Goal: Communication & Community: Answer question/provide support

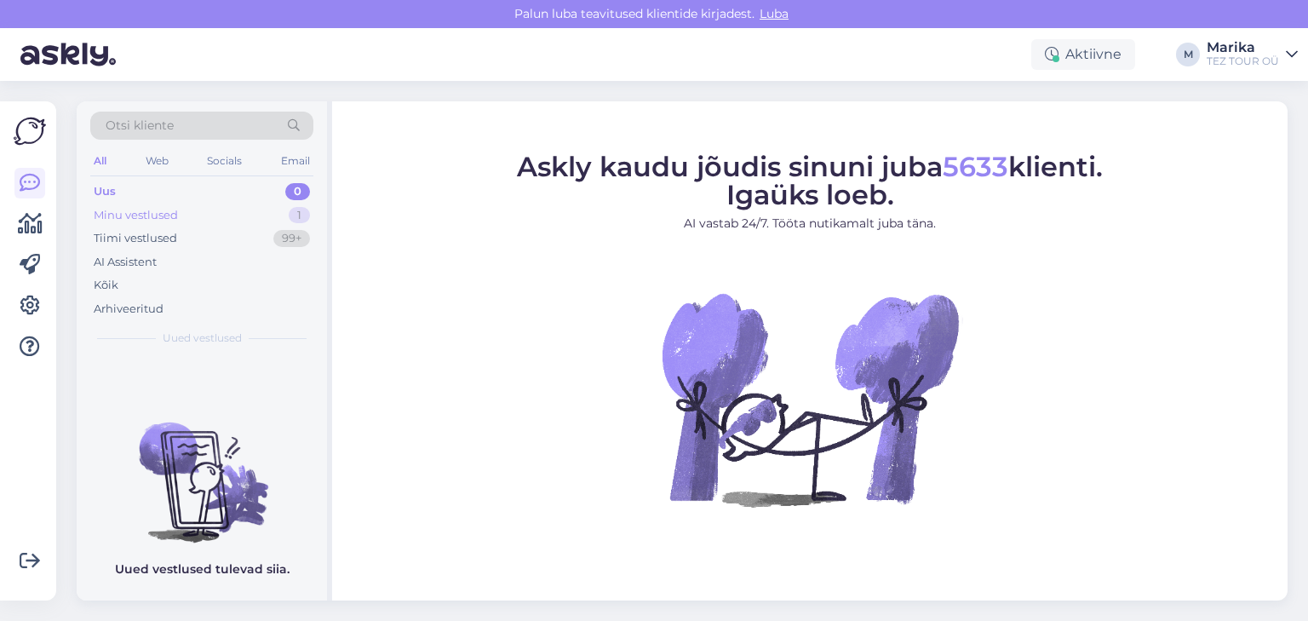
click at [148, 214] on div "Minu vestlused" at bounding box center [136, 215] width 84 height 17
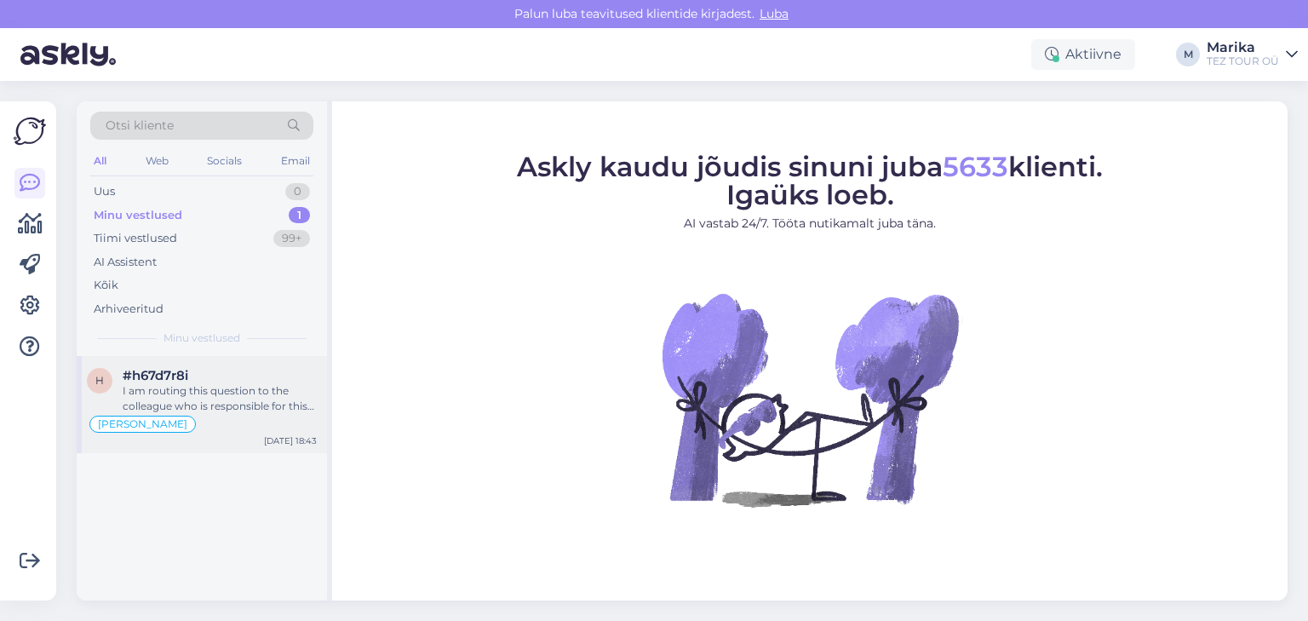
click at [194, 384] on div "I am routing this question to the colleague who is responsible for this topic. …" at bounding box center [220, 398] width 194 height 31
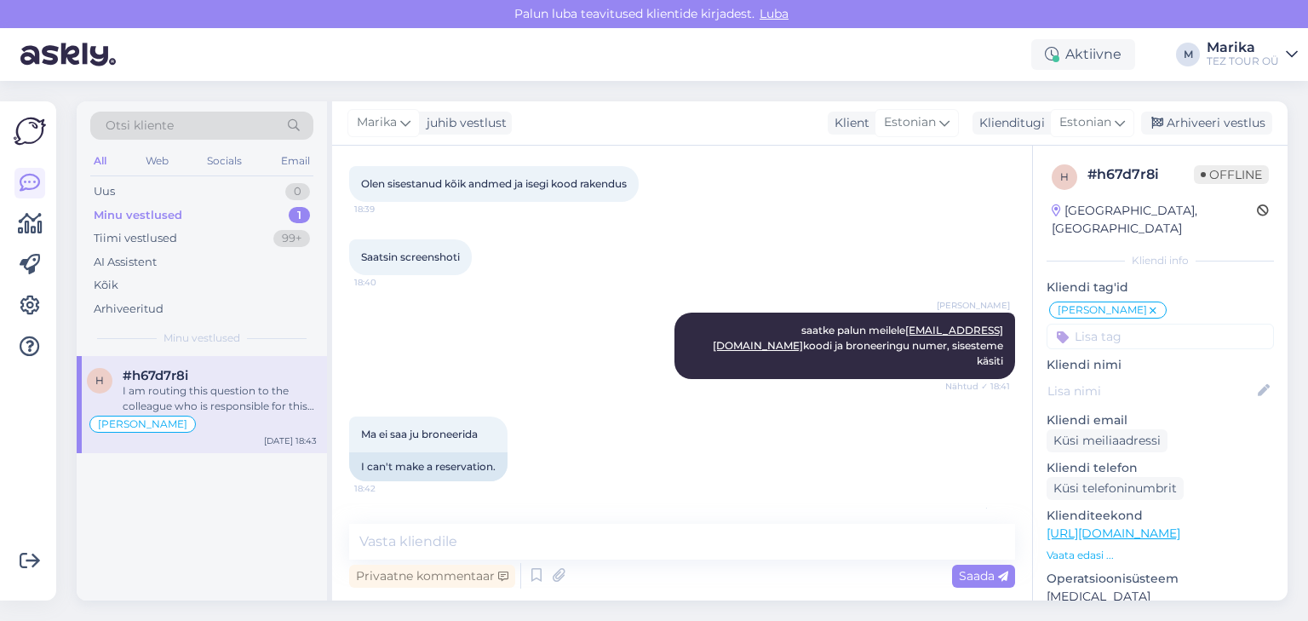
scroll to position [440, 0]
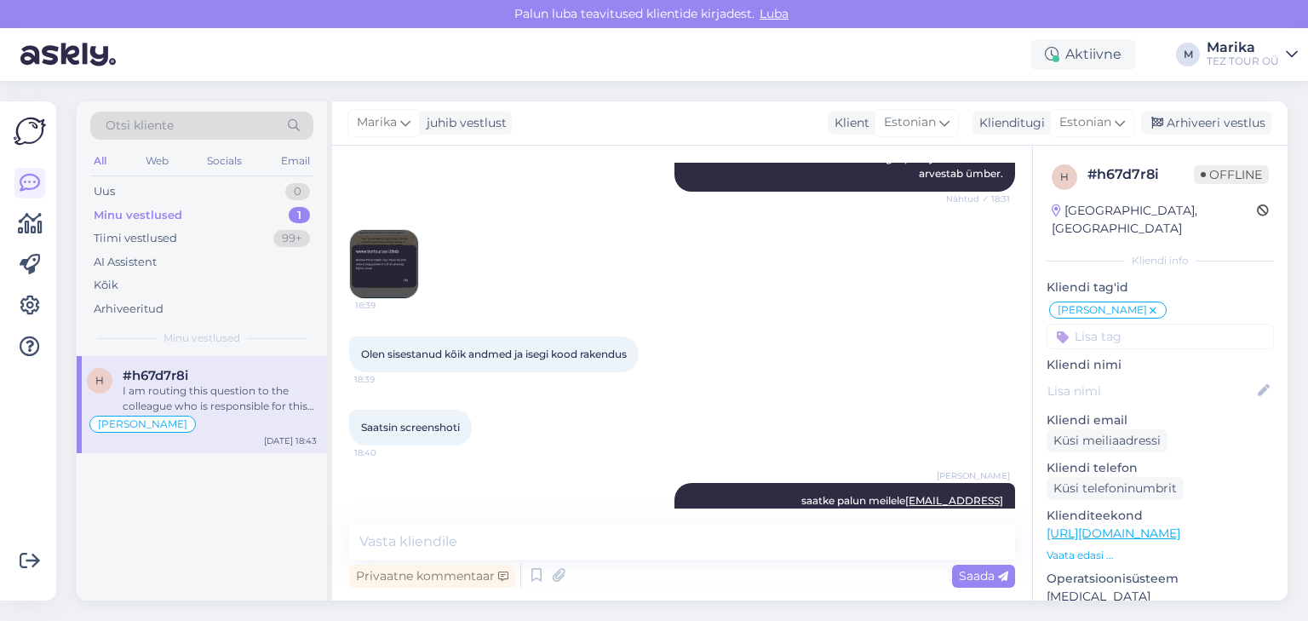
click at [365, 254] on img at bounding box center [384, 264] width 68 height 68
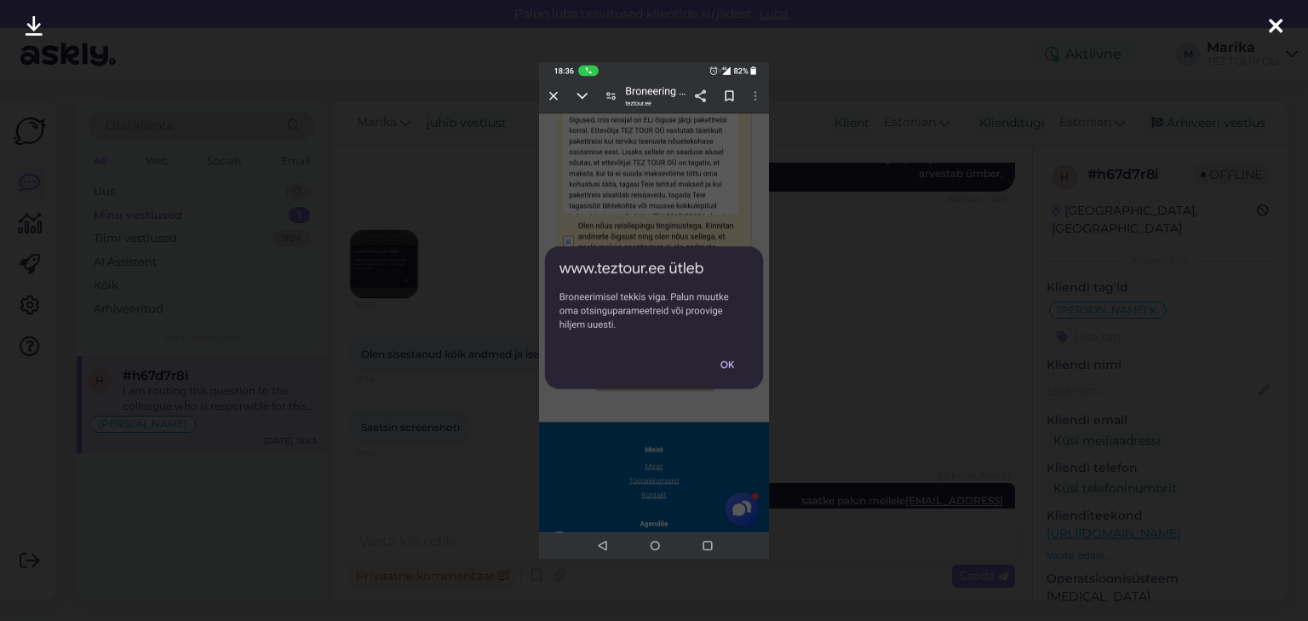
click at [1273, 27] on icon at bounding box center [1276, 27] width 14 height 22
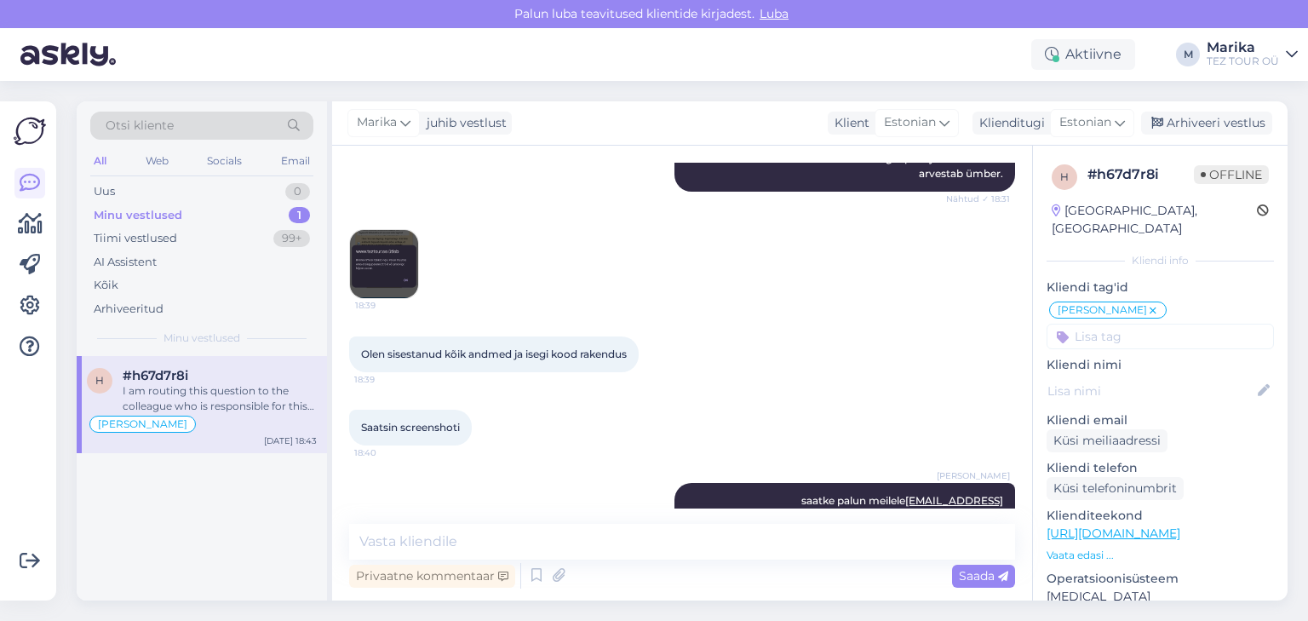
click at [388, 256] on img at bounding box center [384, 264] width 68 height 68
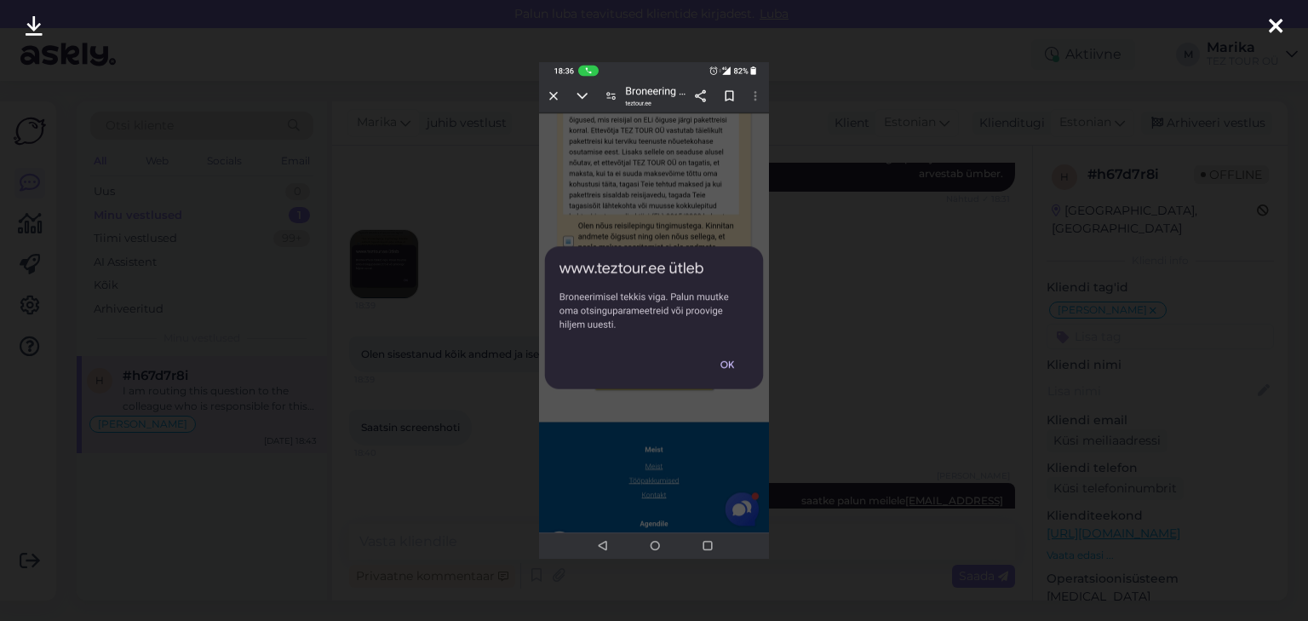
click at [1270, 24] on div at bounding box center [1276, 27] width 34 height 54
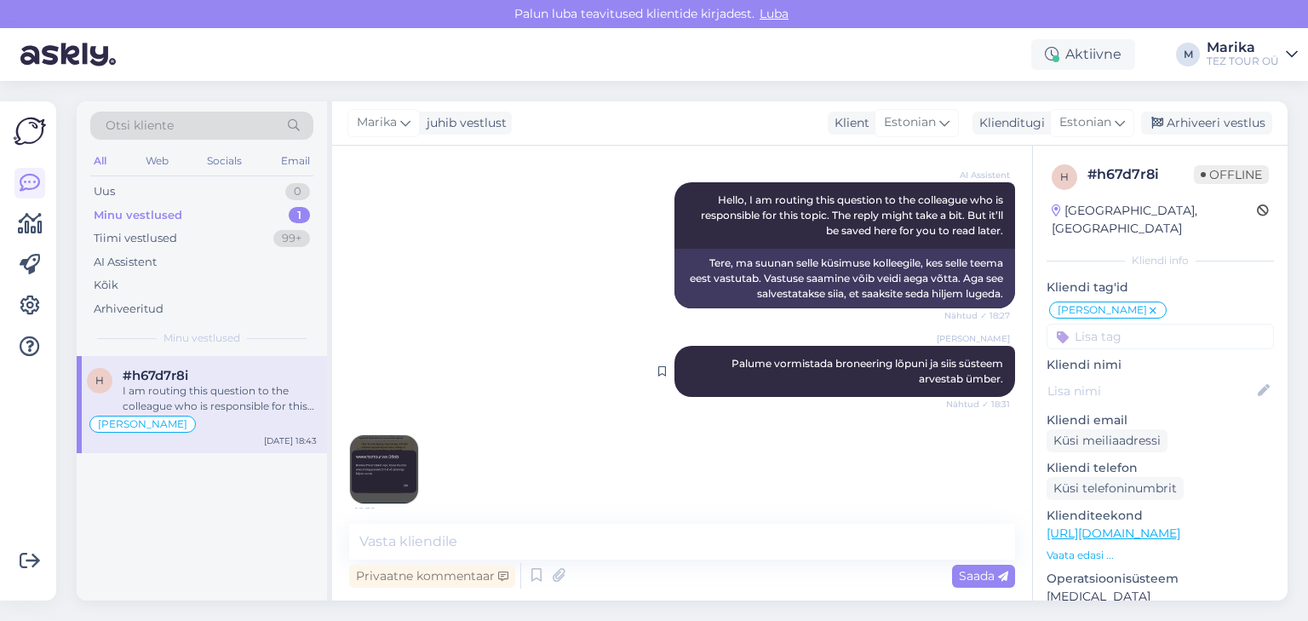
scroll to position [454, 0]
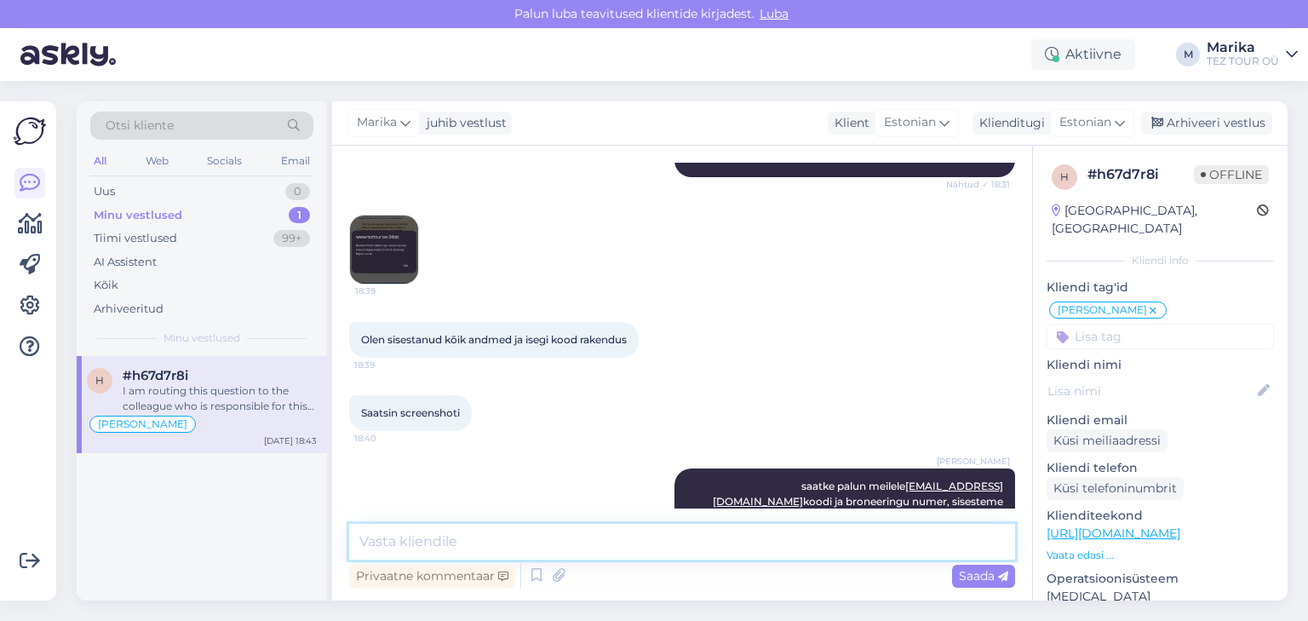
click at [503, 542] on textarea at bounding box center [682, 542] width 666 height 36
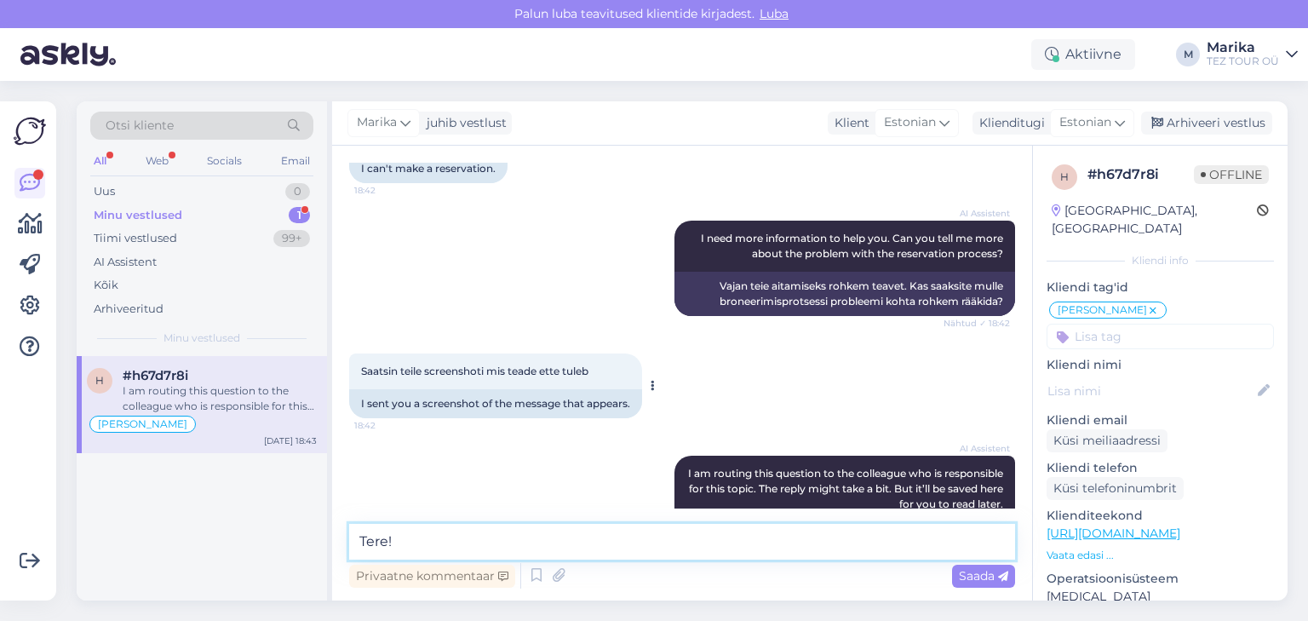
scroll to position [985, 0]
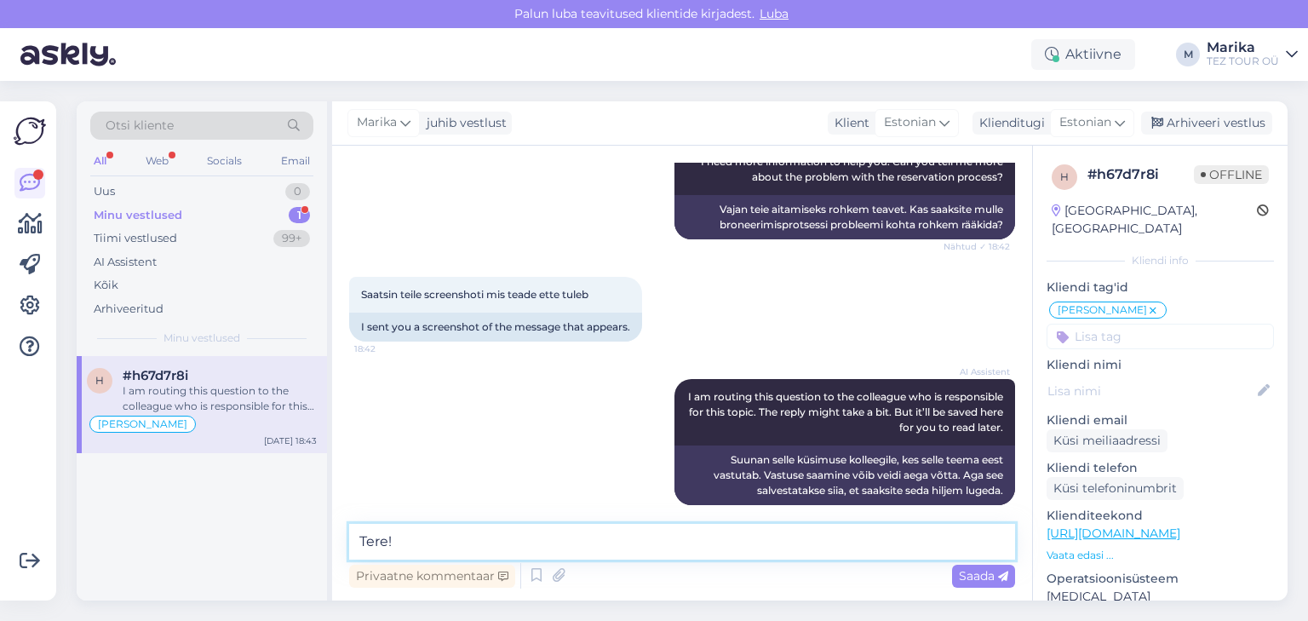
type textarea "Tere!"
click at [1076, 548] on p "Vaata edasi ..." at bounding box center [1160, 555] width 227 height 15
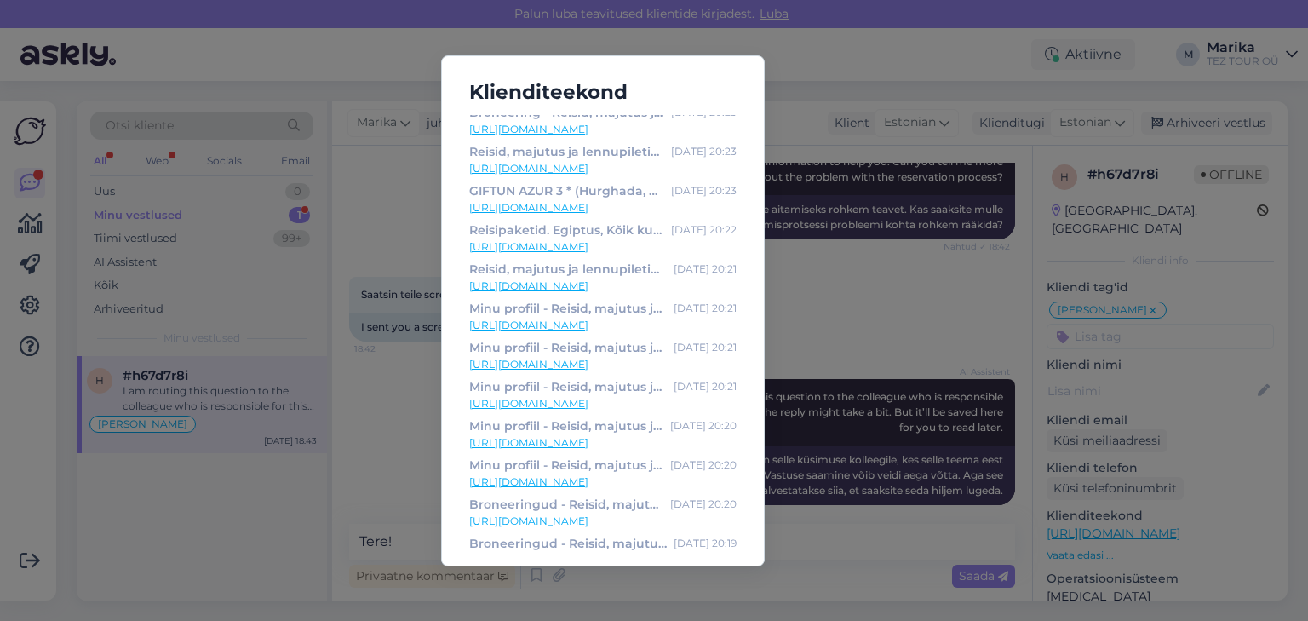
scroll to position [454, 0]
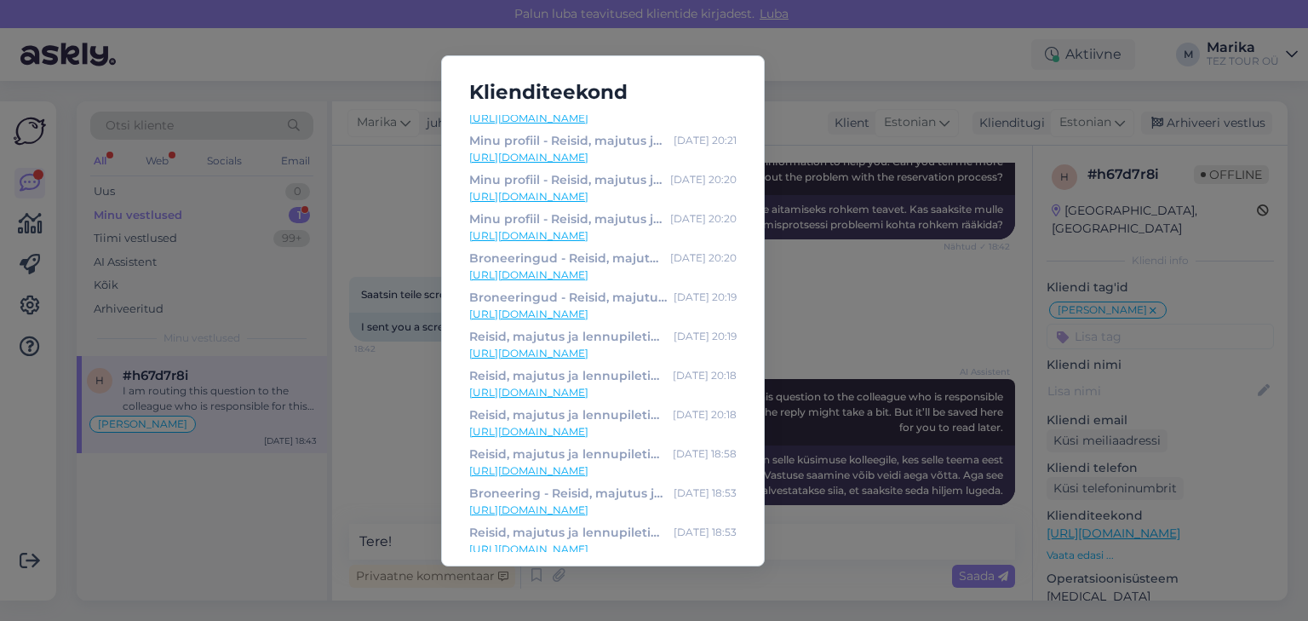
click at [579, 508] on link "[URL][DOMAIN_NAME]" at bounding box center [602, 510] width 267 height 15
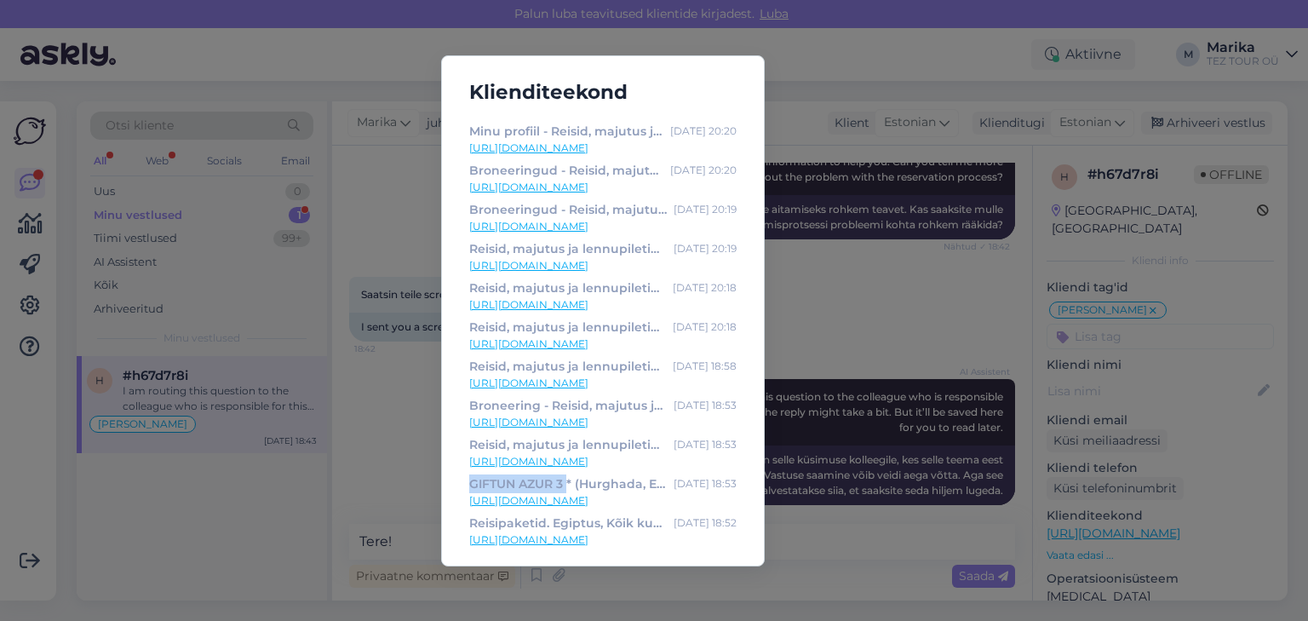
drag, startPoint x: 566, startPoint y: 484, endPoint x: 463, endPoint y: 480, distance: 103.1
click at [463, 480] on div "Reisid, majutus ja lennupiletid reisikorraldajalt TEZ TOUR EESTI [DATE] 3:35 [U…" at bounding box center [603, 333] width 295 height 437
copy div "GIFTUN AZUR 3"
click at [804, 92] on div "Klienditeekond Reisid, majutus ja lennupiletid reisikorraldajalt TEZ TOUR EESTI…" at bounding box center [654, 310] width 1308 height 621
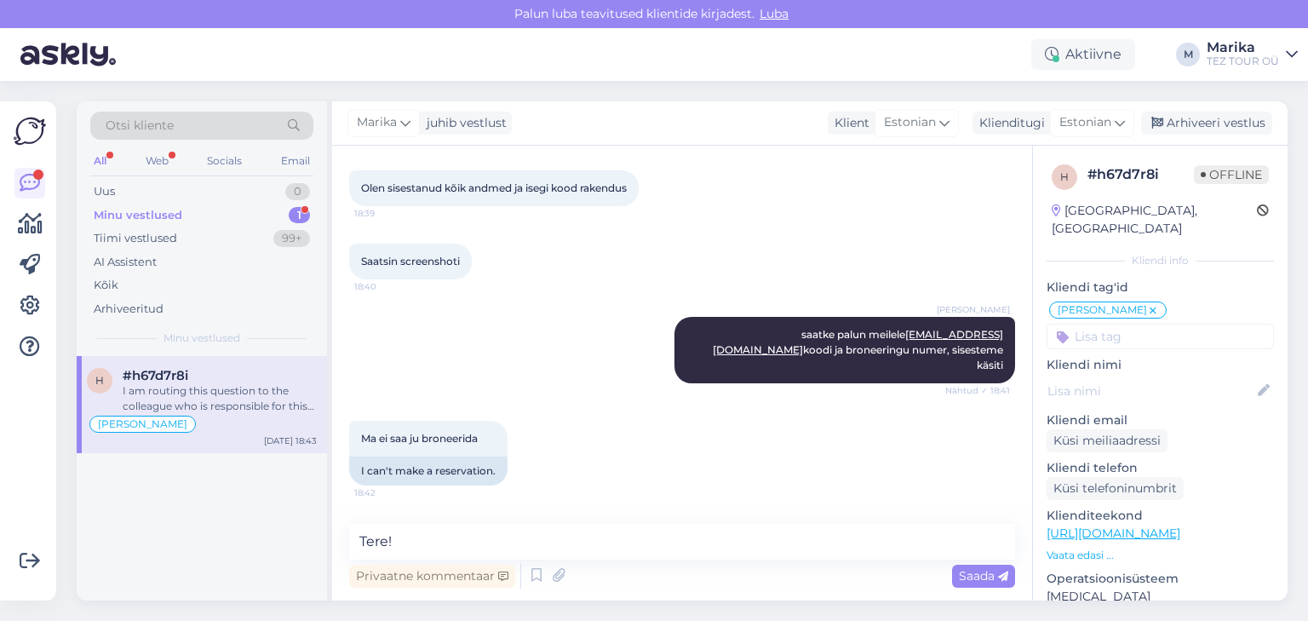
scroll to position [440, 0]
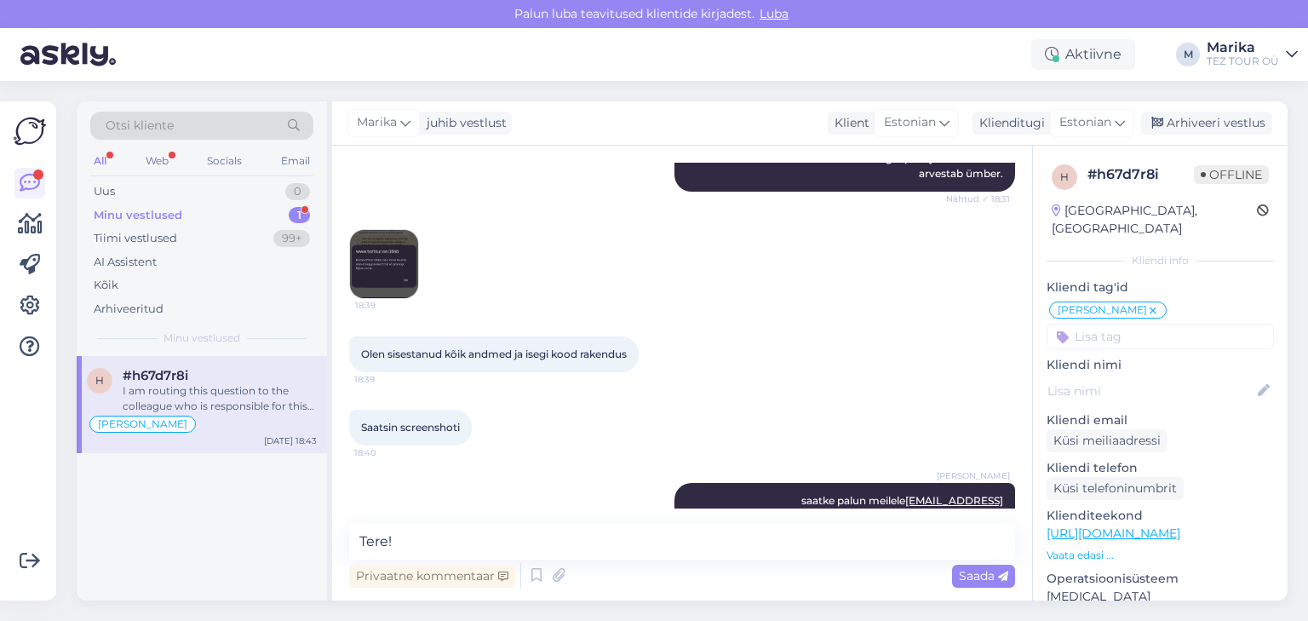
click at [396, 258] on img at bounding box center [384, 264] width 68 height 68
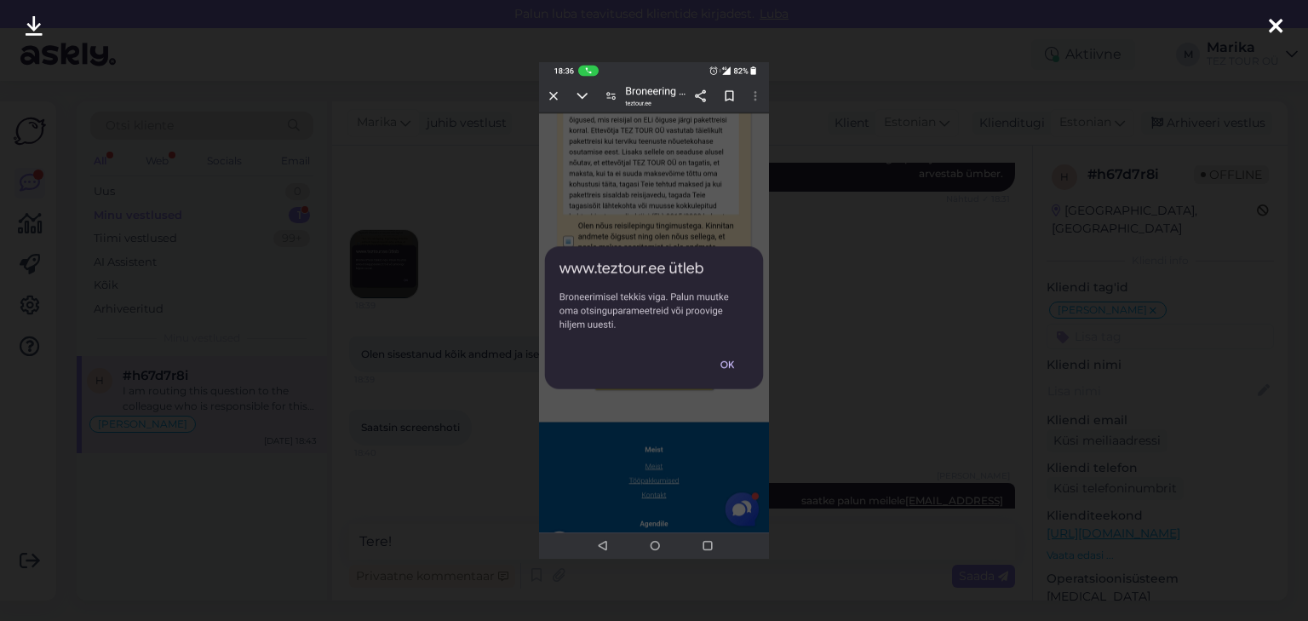
drag, startPoint x: 1274, startPoint y: 26, endPoint x: 1264, endPoint y: 24, distance: 10.5
click at [1274, 26] on icon at bounding box center [1276, 27] width 14 height 22
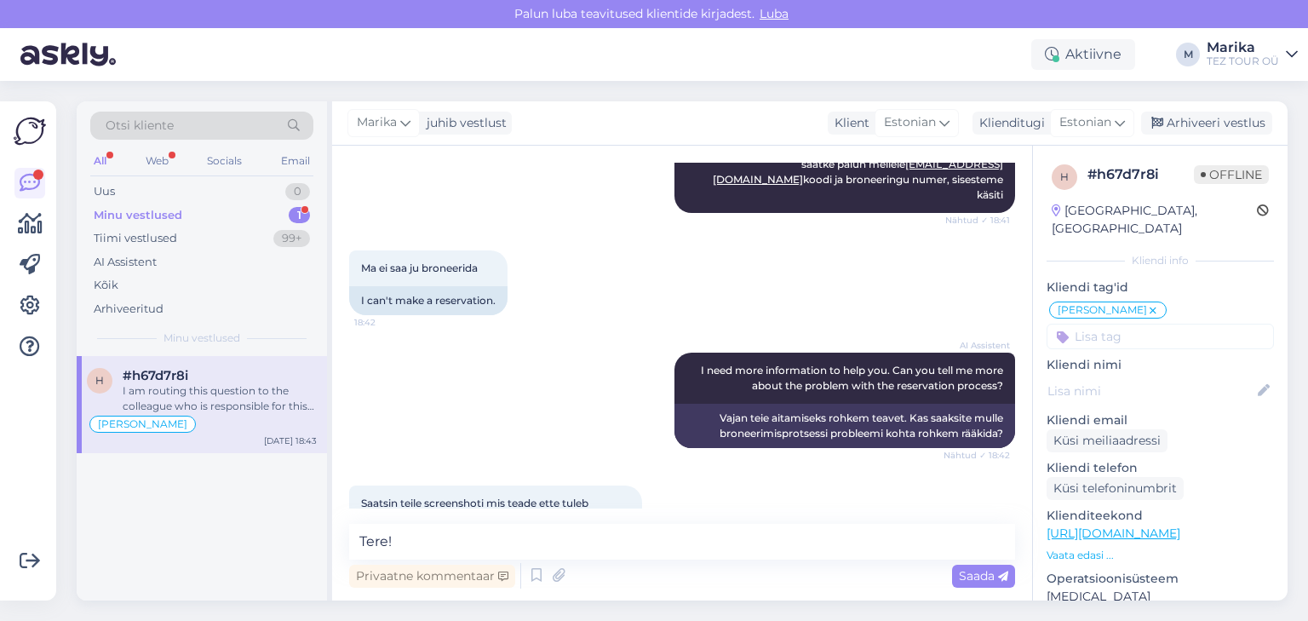
scroll to position [985, 0]
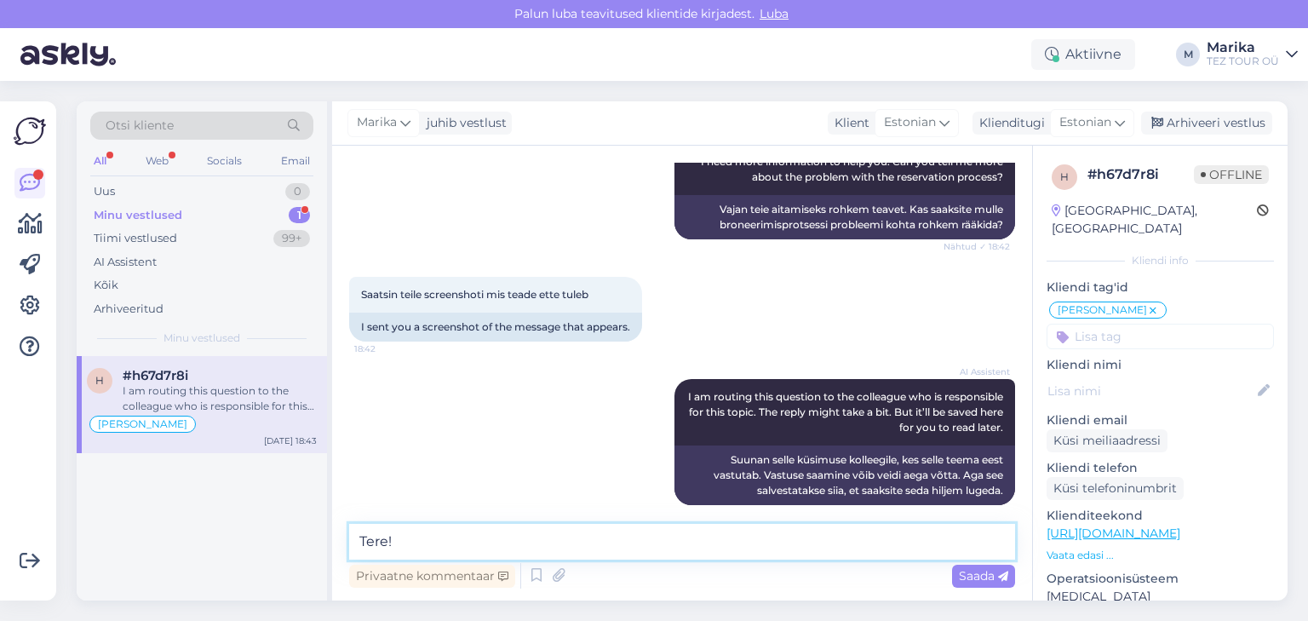
click at [509, 541] on textarea "Tere!" at bounding box center [682, 542] width 666 height 36
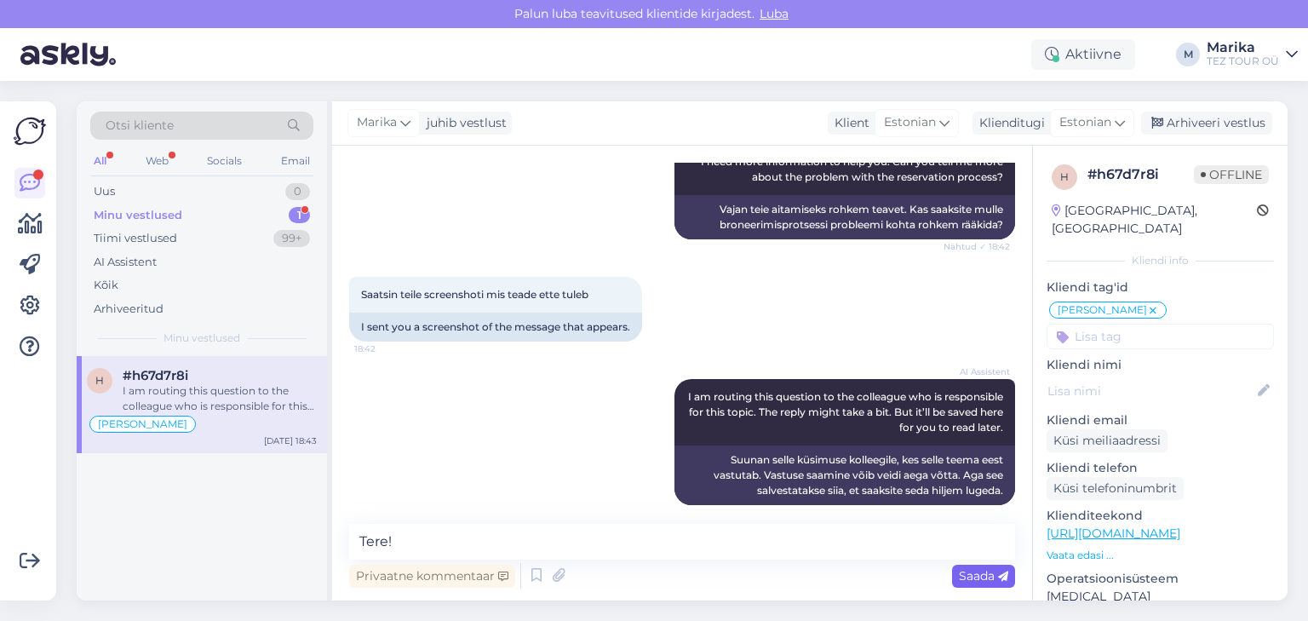
click at [985, 578] on span "Saada" at bounding box center [983, 575] width 49 height 15
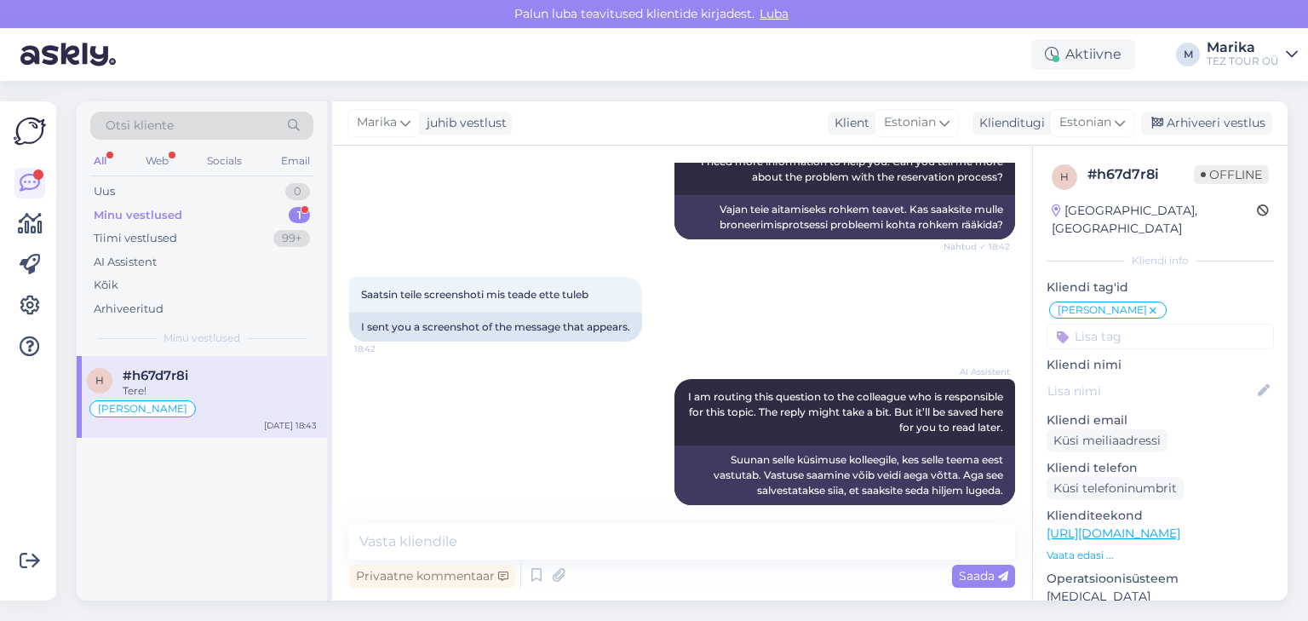
scroll to position [1094, 0]
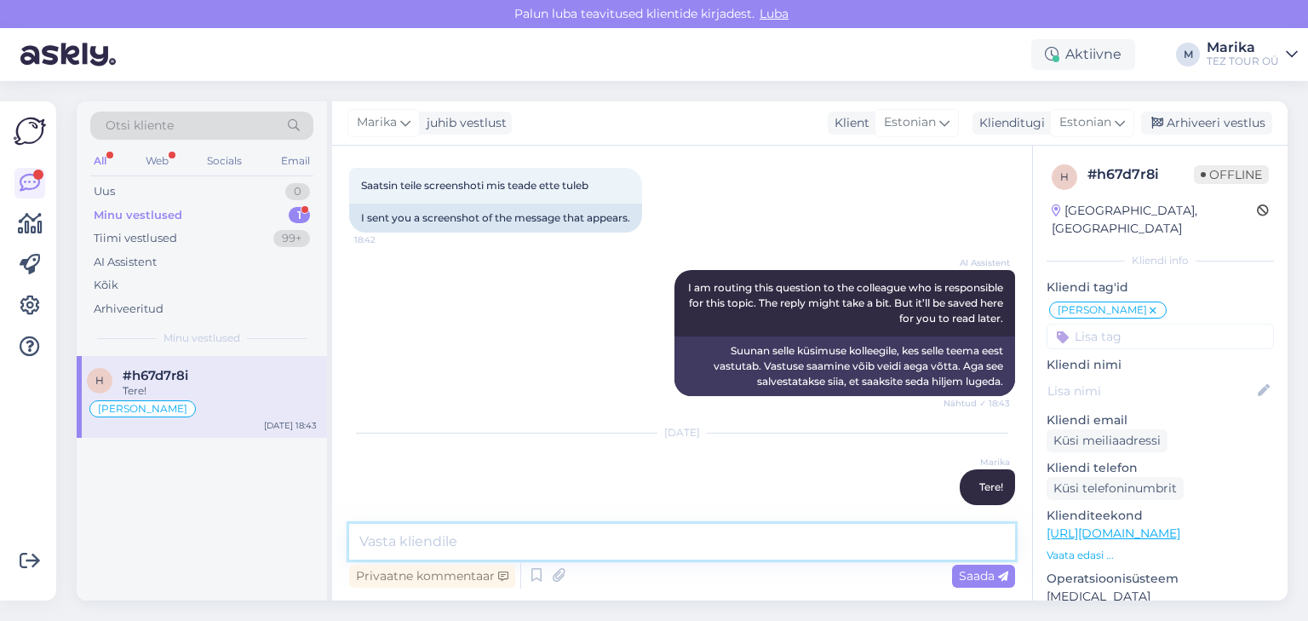
click at [842, 545] on textarea at bounding box center [682, 542] width 666 height 36
type textarea "Kas on veel abi vaja reisi broneerimisel?"
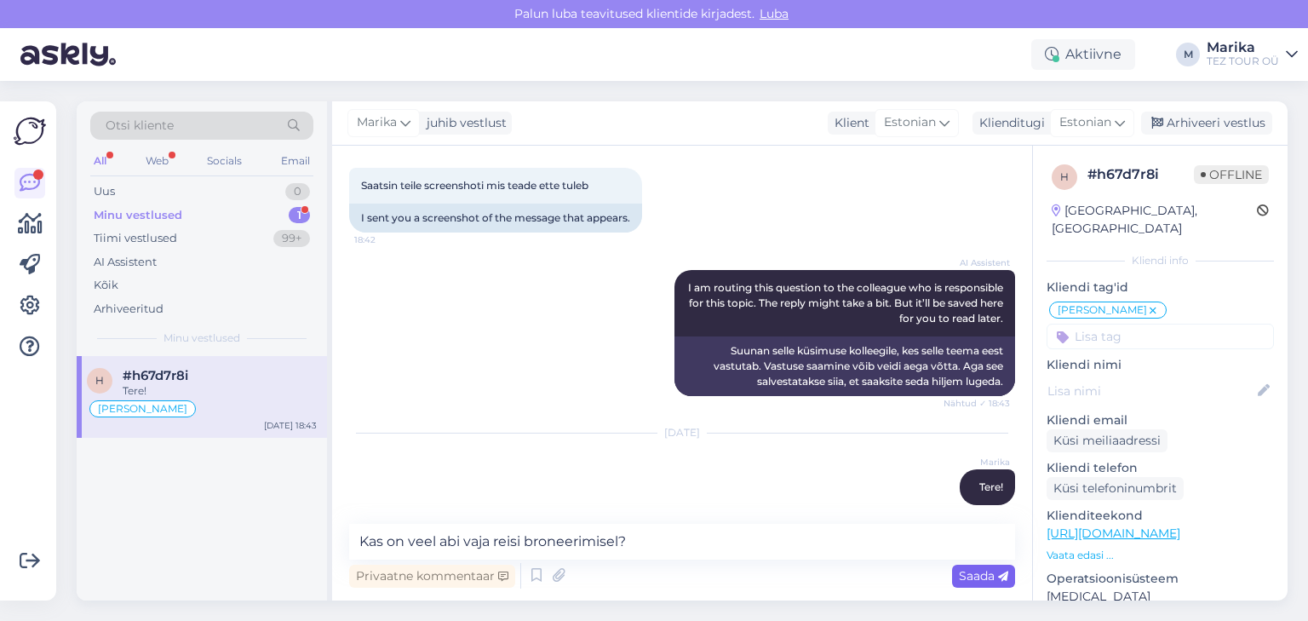
click at [978, 579] on span "Saada" at bounding box center [983, 575] width 49 height 15
